Goal: Browse casually

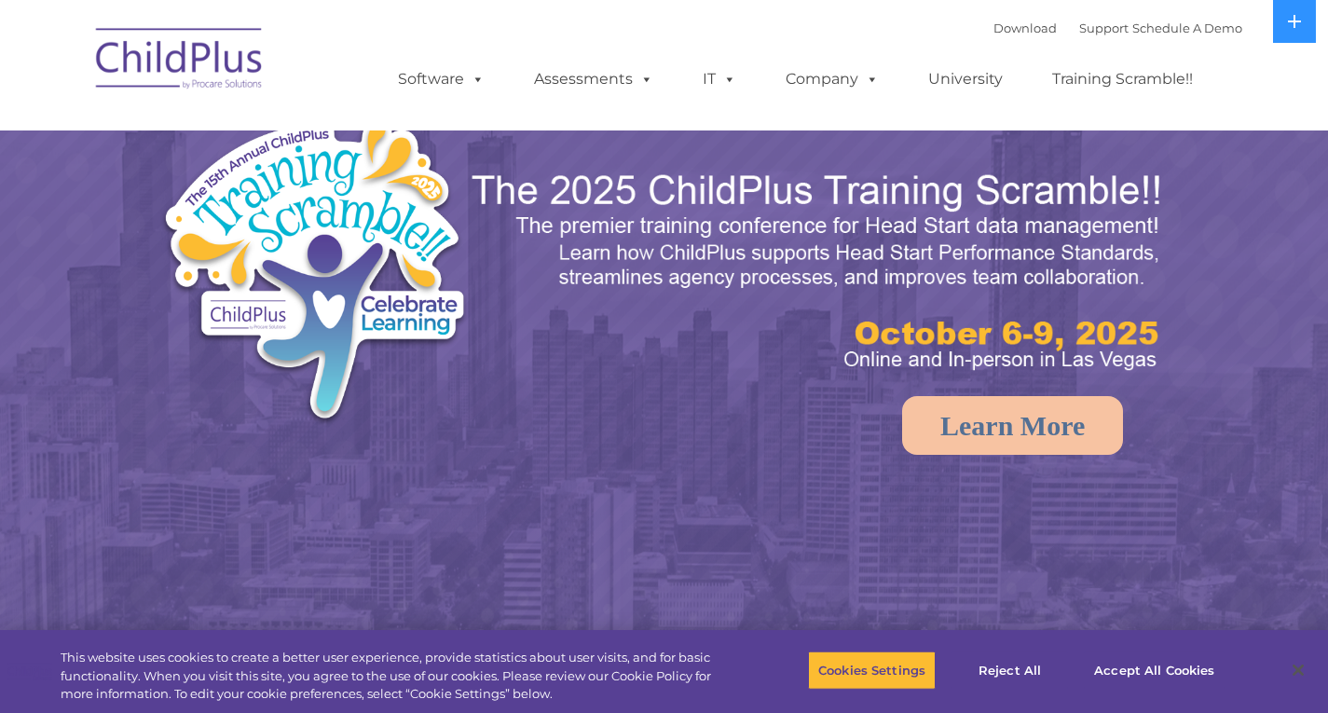
select select "MEDIUM"
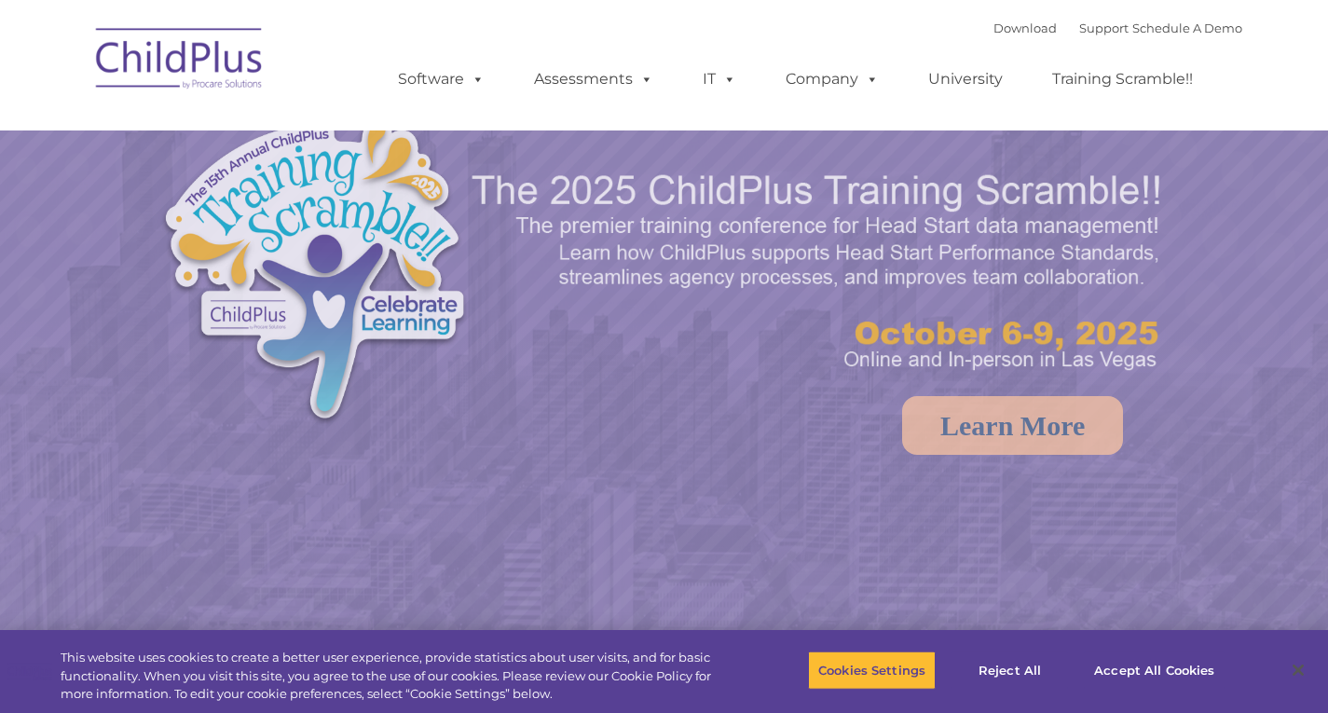
select select "MEDIUM"
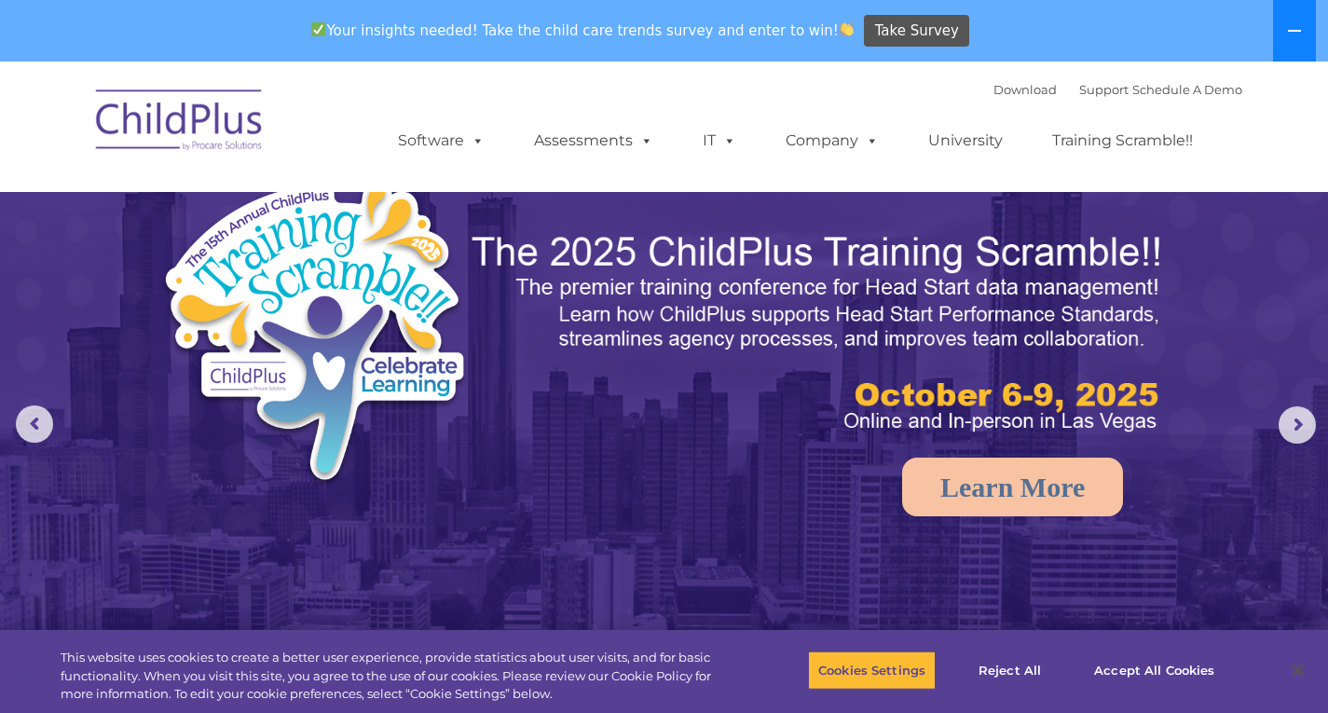
click at [1290, 36] on icon at bounding box center [1294, 30] width 15 height 15
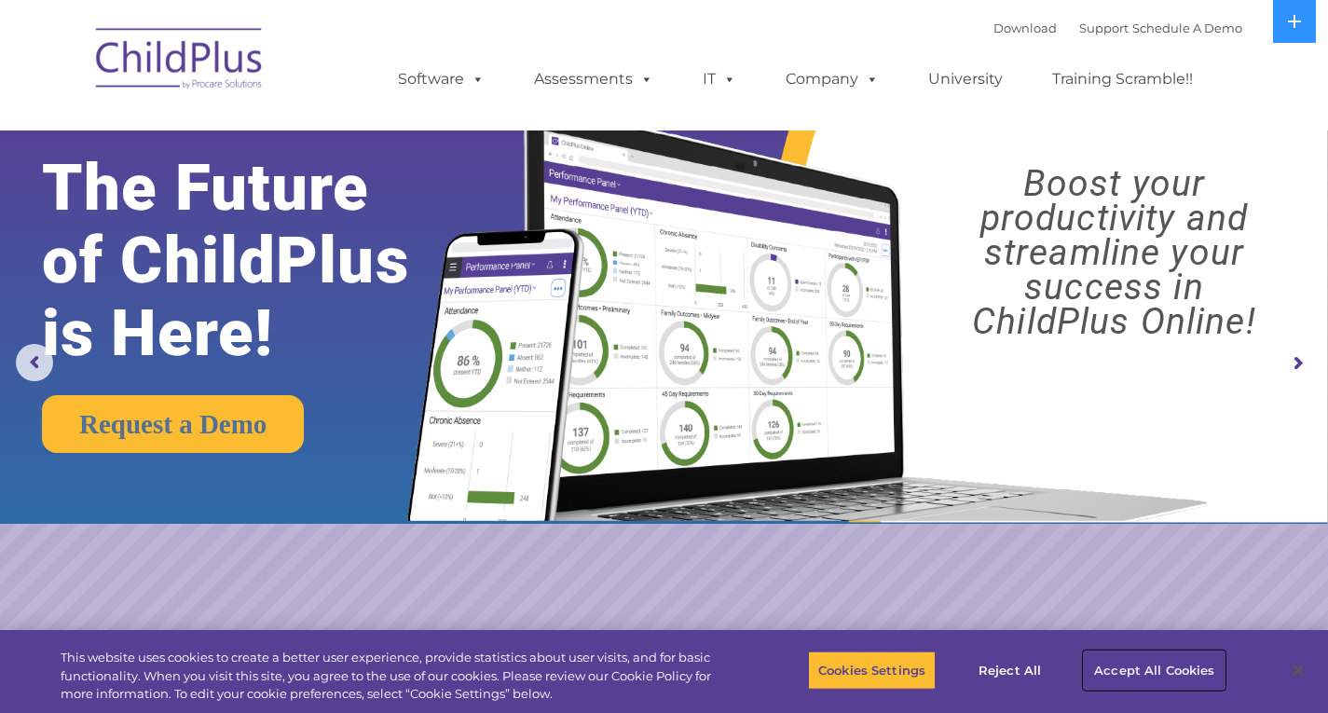
click at [1122, 669] on button "Accept All Cookies" at bounding box center [1154, 670] width 141 height 39
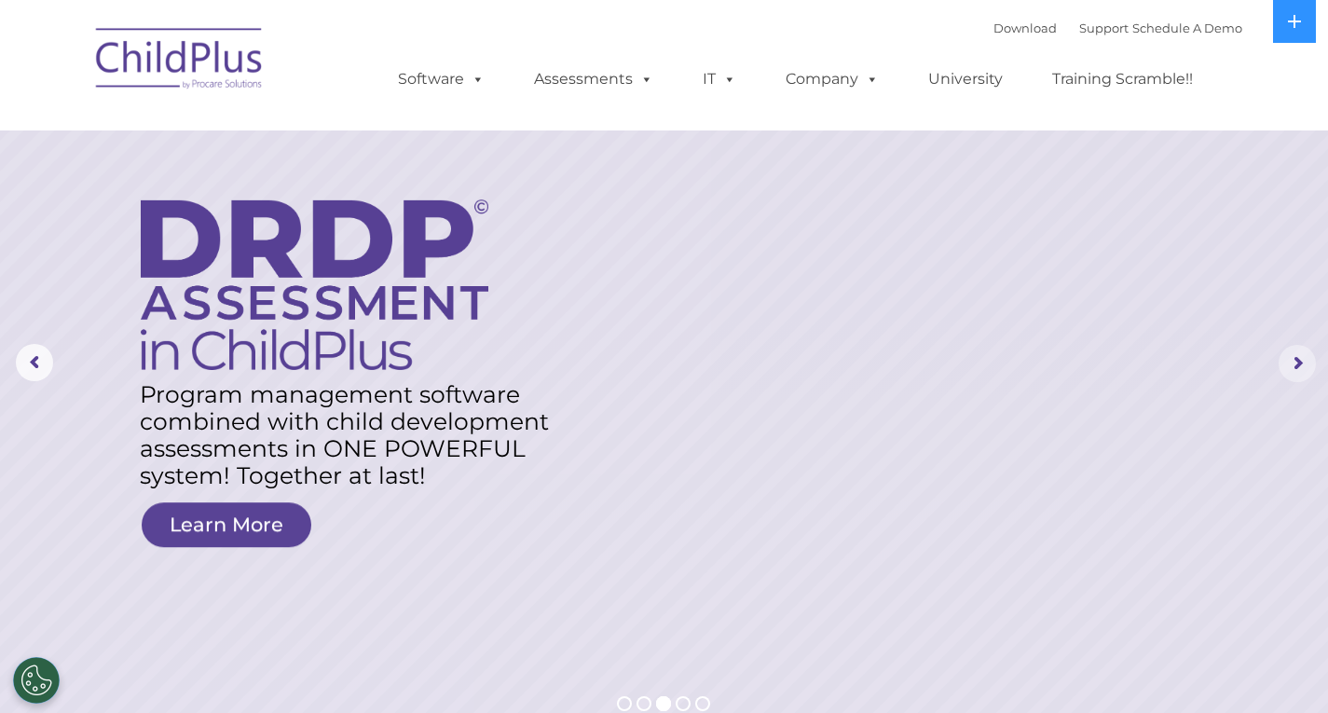
click at [1292, 362] on rs-arrow at bounding box center [1297, 363] width 37 height 37
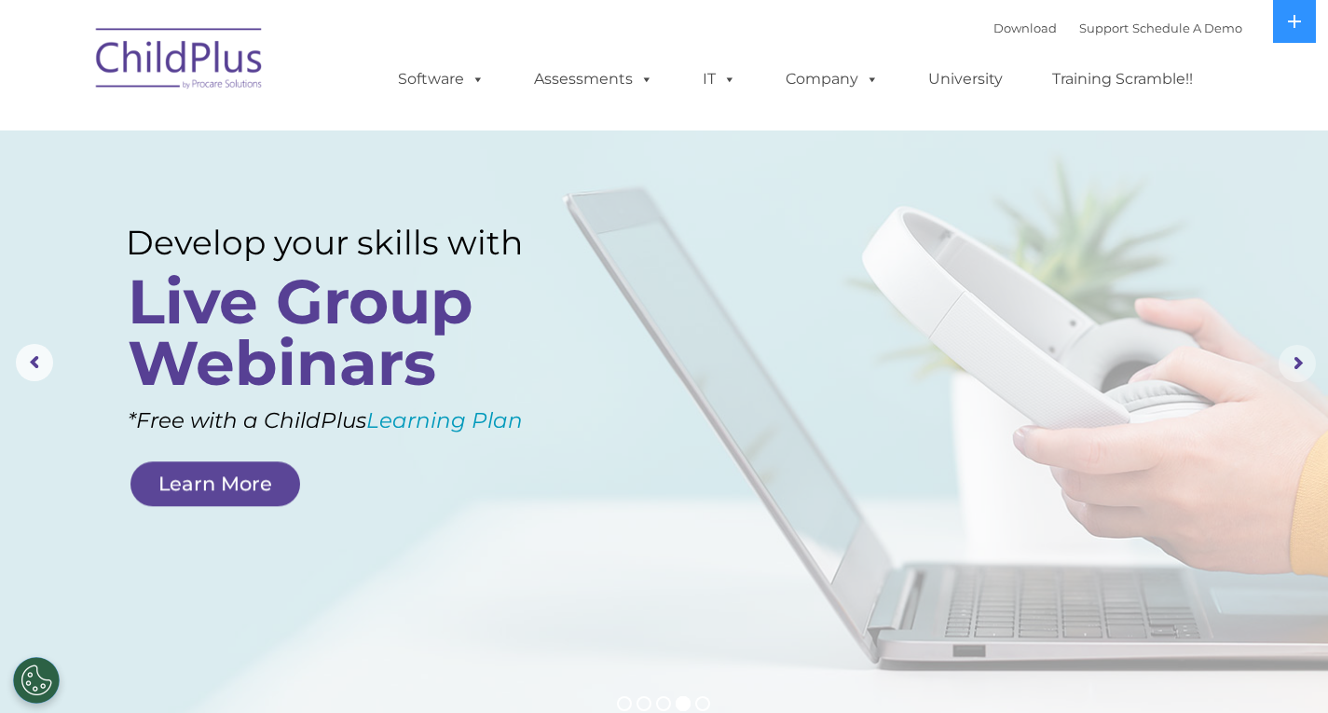
click at [1294, 363] on rs-arrow at bounding box center [1297, 363] width 37 height 37
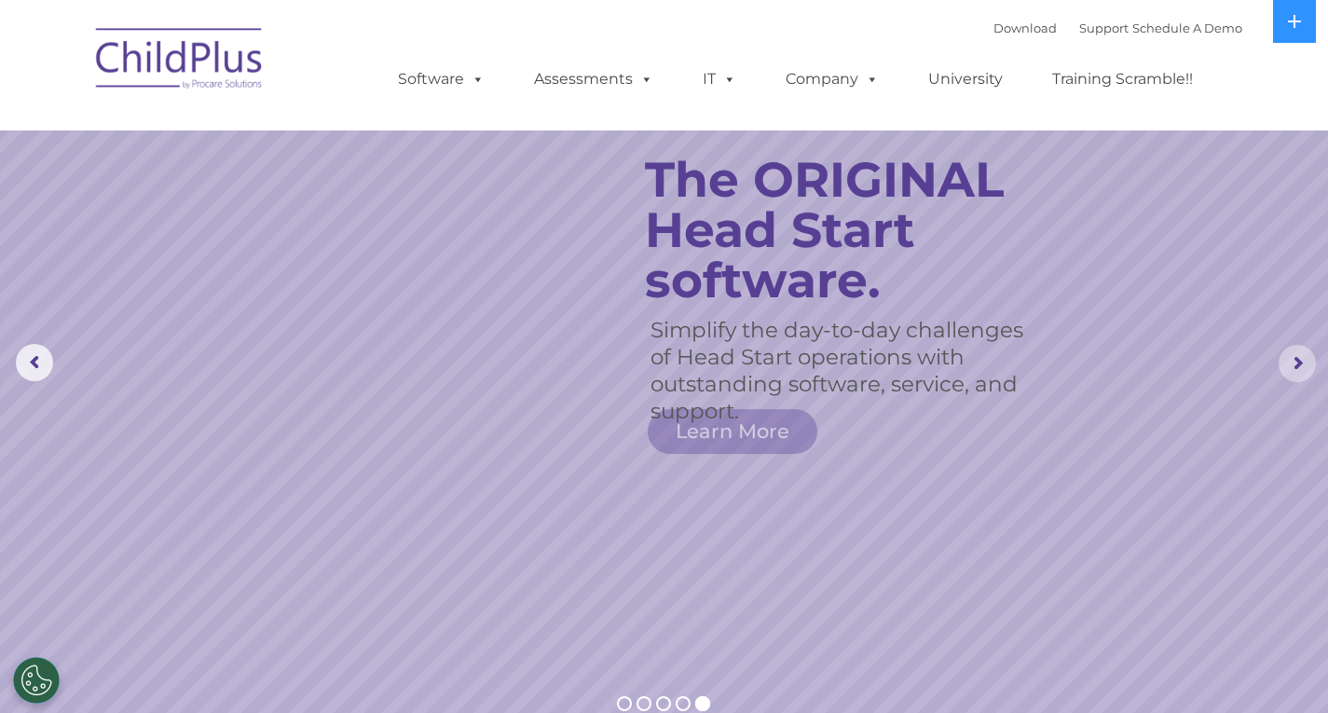
click at [1294, 363] on rs-arrow at bounding box center [1297, 363] width 37 height 37
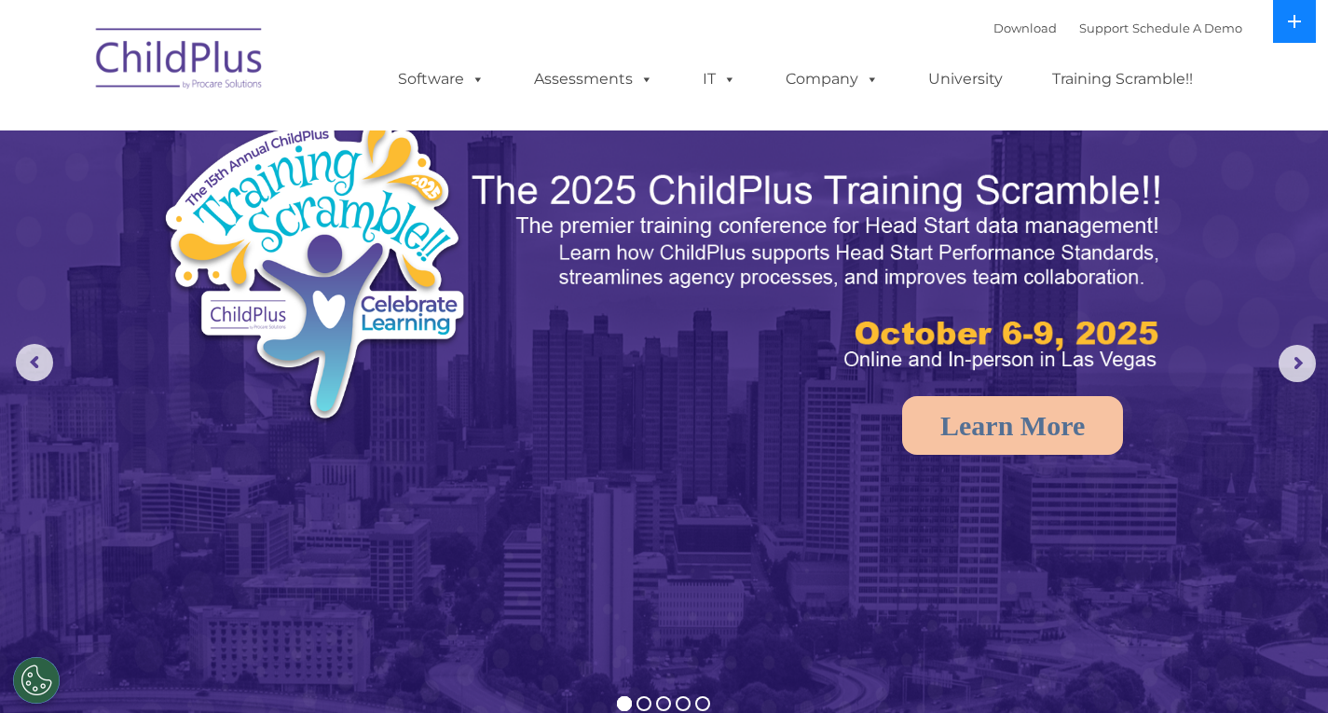
click at [1283, 20] on button at bounding box center [1294, 21] width 43 height 43
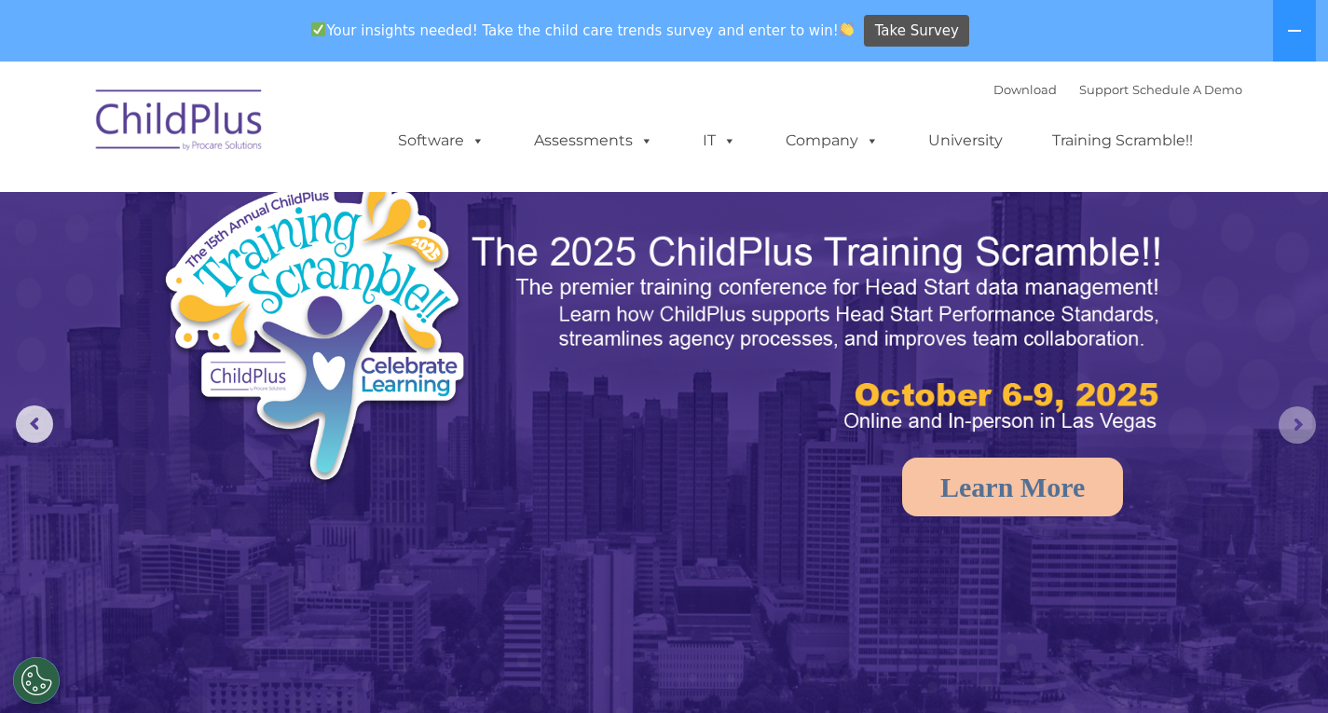
click at [1308, 419] on rs-arrow at bounding box center [1297, 424] width 37 height 37
